Goal: Navigation & Orientation: Go to known website

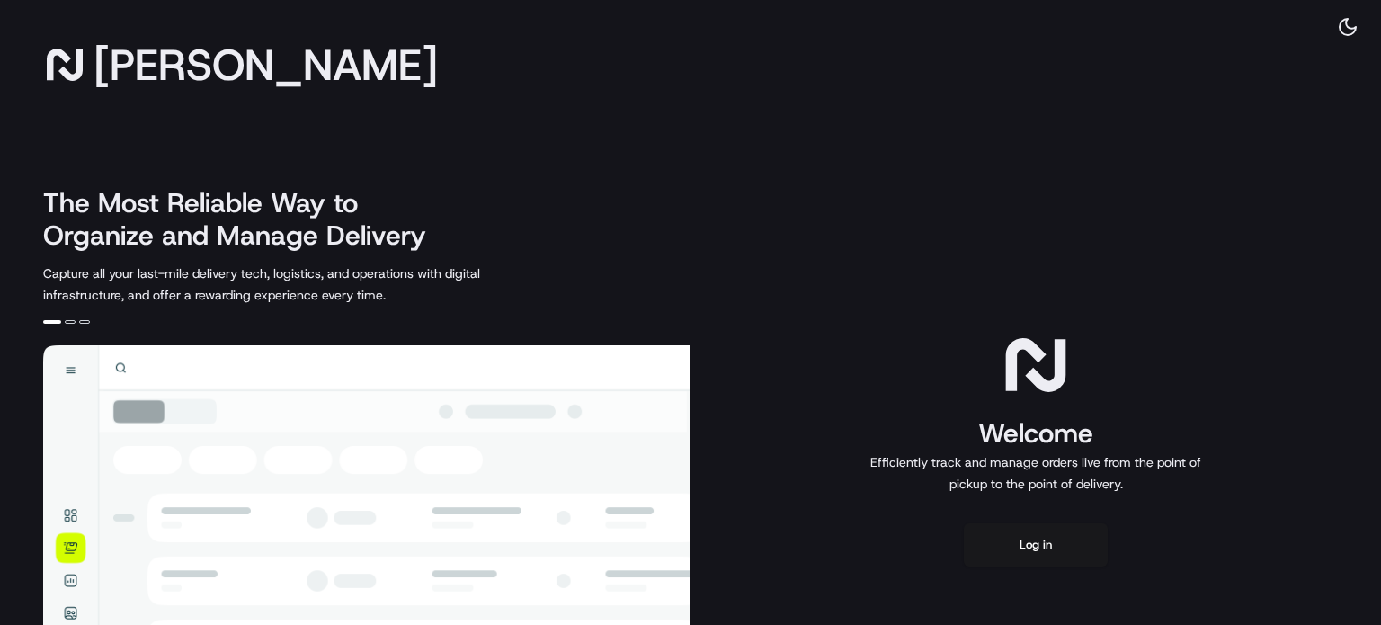
click at [1014, 535] on button "Log in" at bounding box center [1036, 544] width 144 height 43
